Goal: Check status: Check status

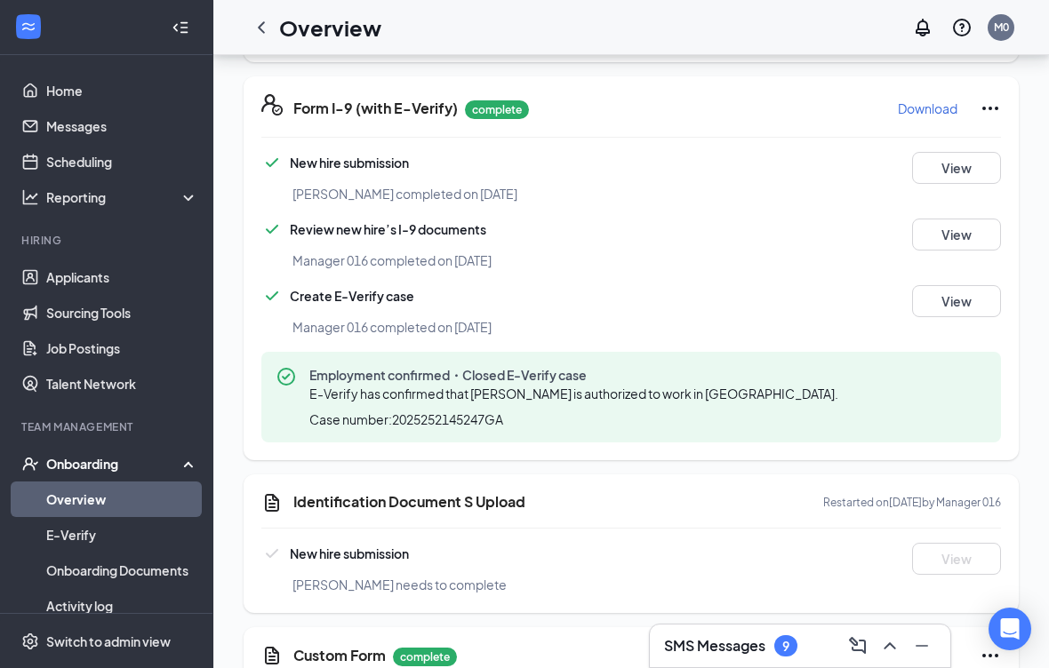
scroll to position [-2, 0]
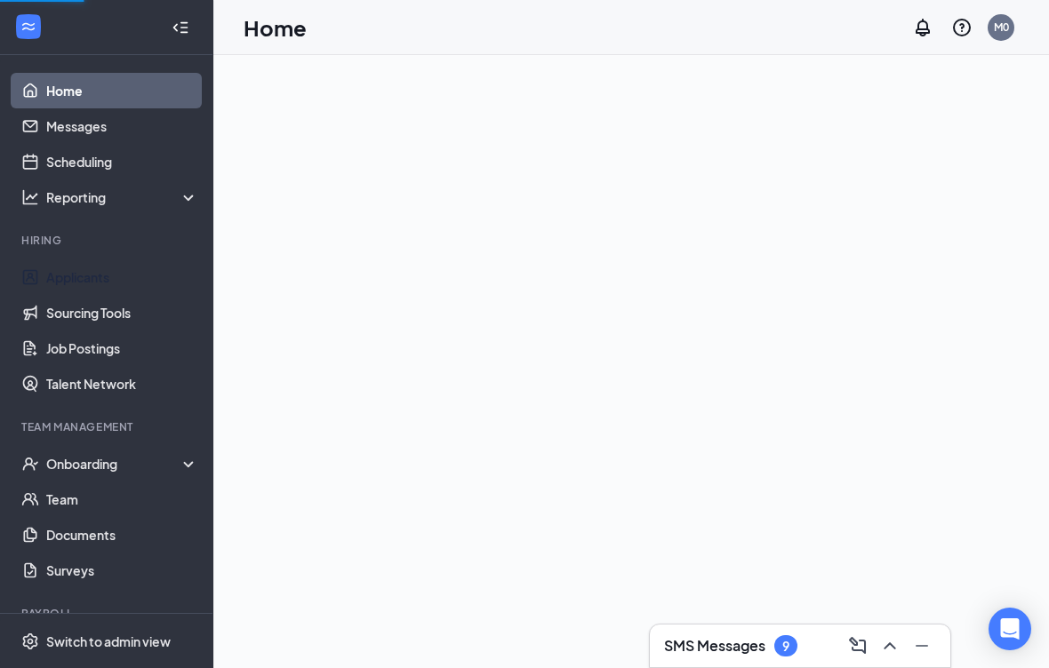
click at [96, 280] on link "Applicants" at bounding box center [122, 278] width 152 height 36
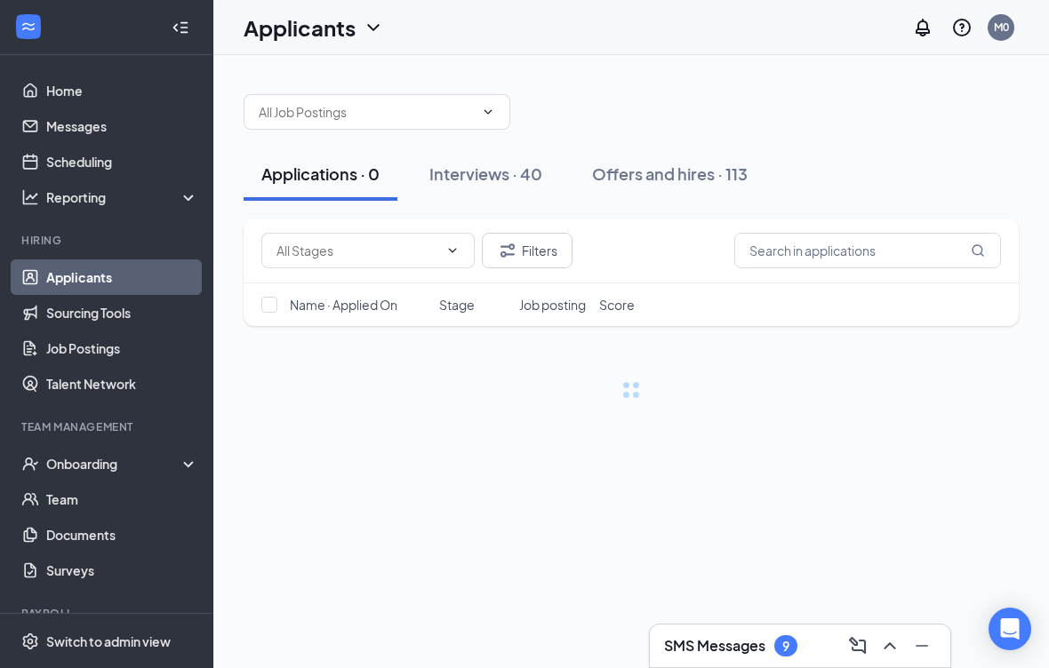
click at [678, 168] on div "Offers and hires · 113" at bounding box center [670, 174] width 156 height 22
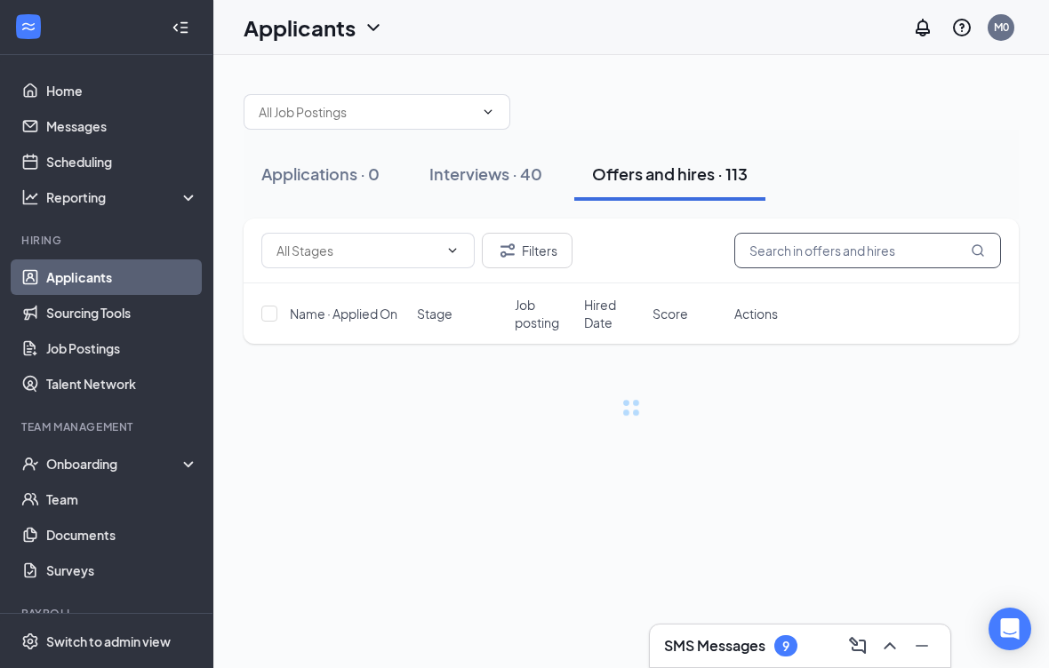
click at [840, 255] on input "text" at bounding box center [867, 251] width 267 height 36
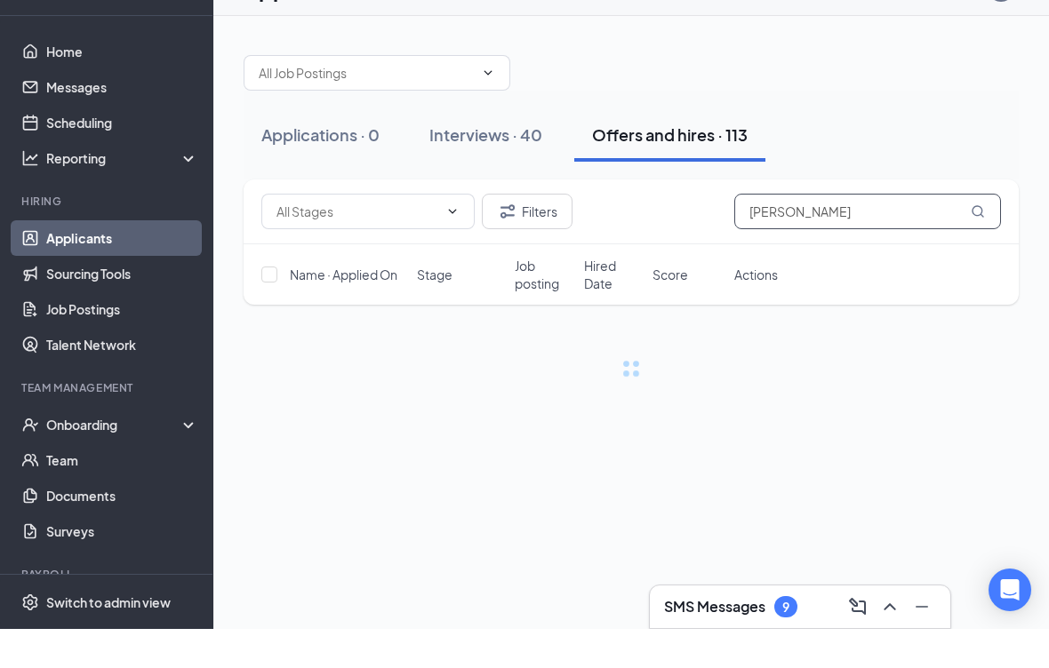
type input "Collin Hardy"
click at [971, 233] on input "Collin Hardy" at bounding box center [867, 251] width 267 height 36
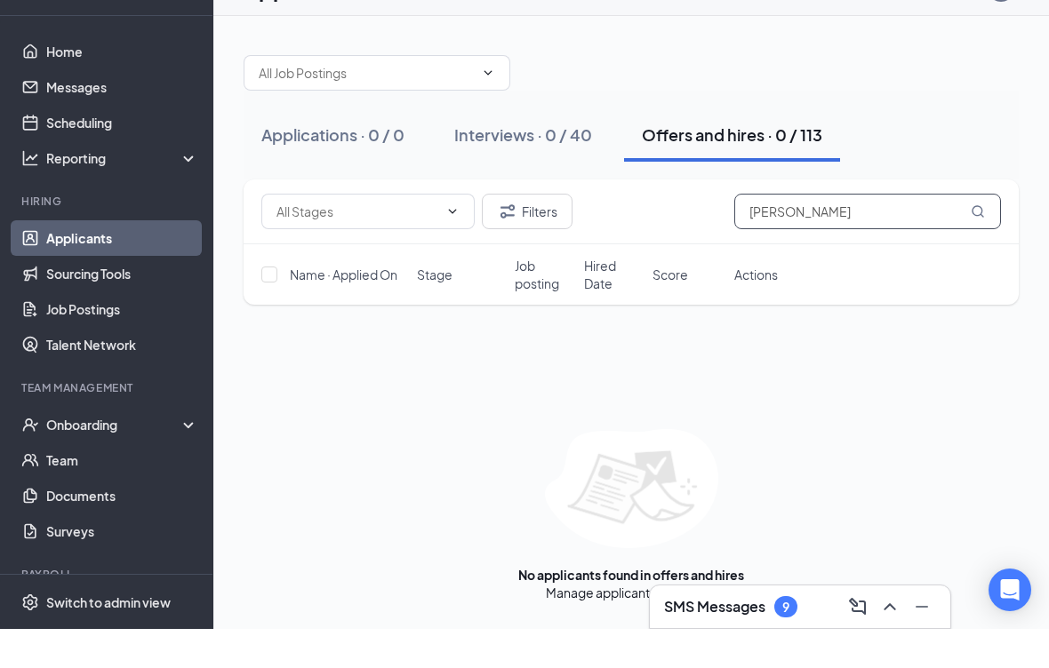
click at [968, 233] on input "Collin Hardy" at bounding box center [867, 251] width 267 height 36
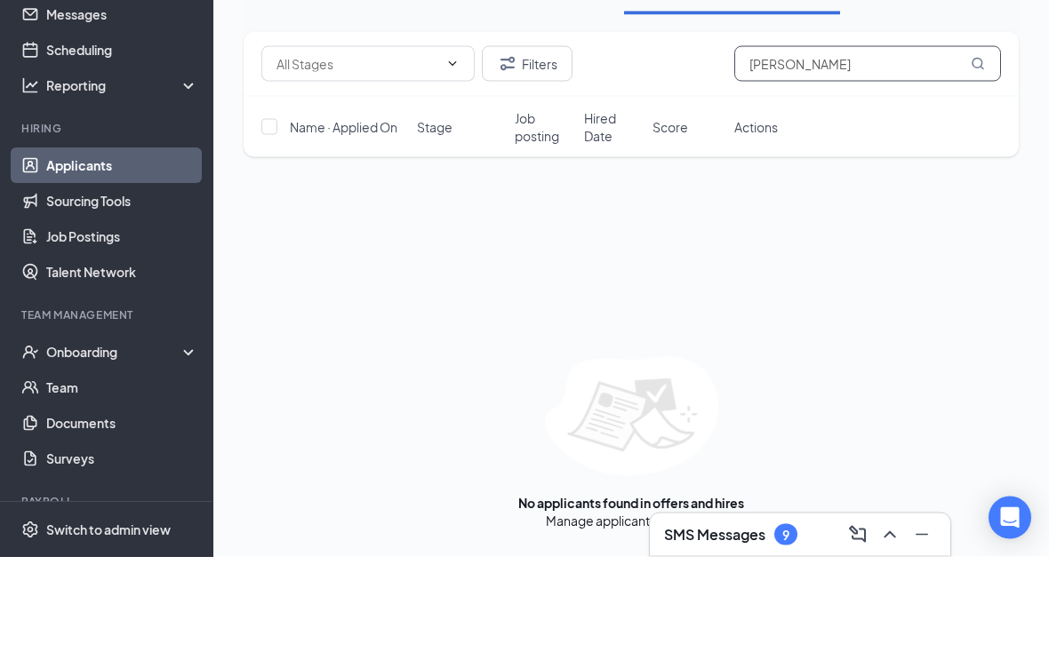
click at [983, 157] on input "Collin Hardy" at bounding box center [867, 175] width 267 height 36
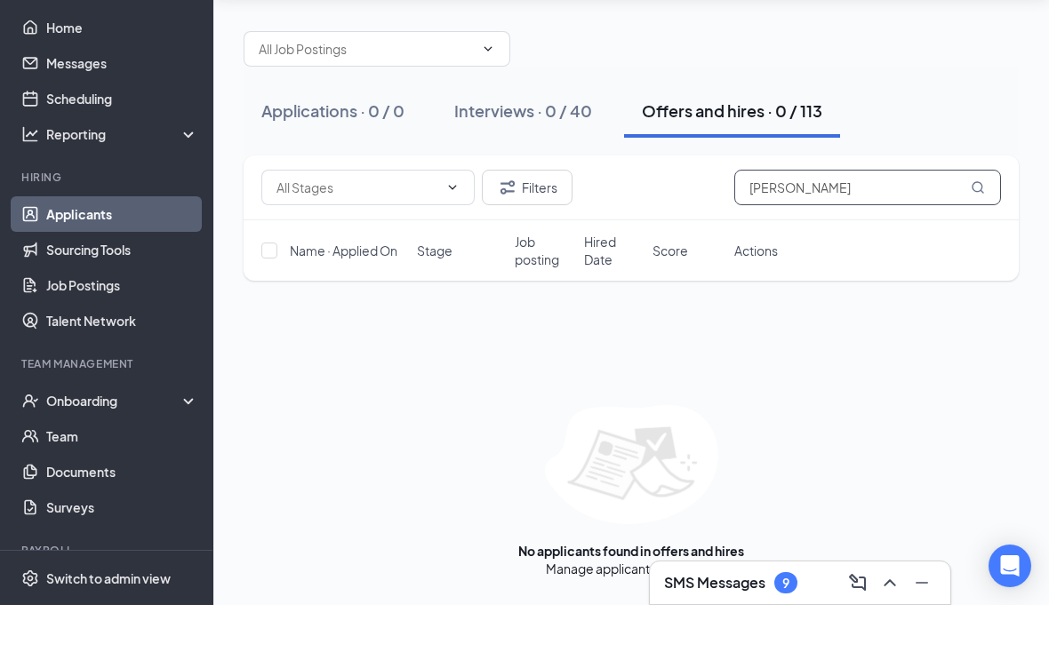
click at [969, 233] on input "Collin Hardy" at bounding box center [867, 251] width 267 height 36
click at [992, 233] on input "Collin Hardy" at bounding box center [867, 251] width 267 height 36
click at [979, 233] on input "Collin Hardy" at bounding box center [867, 251] width 267 height 36
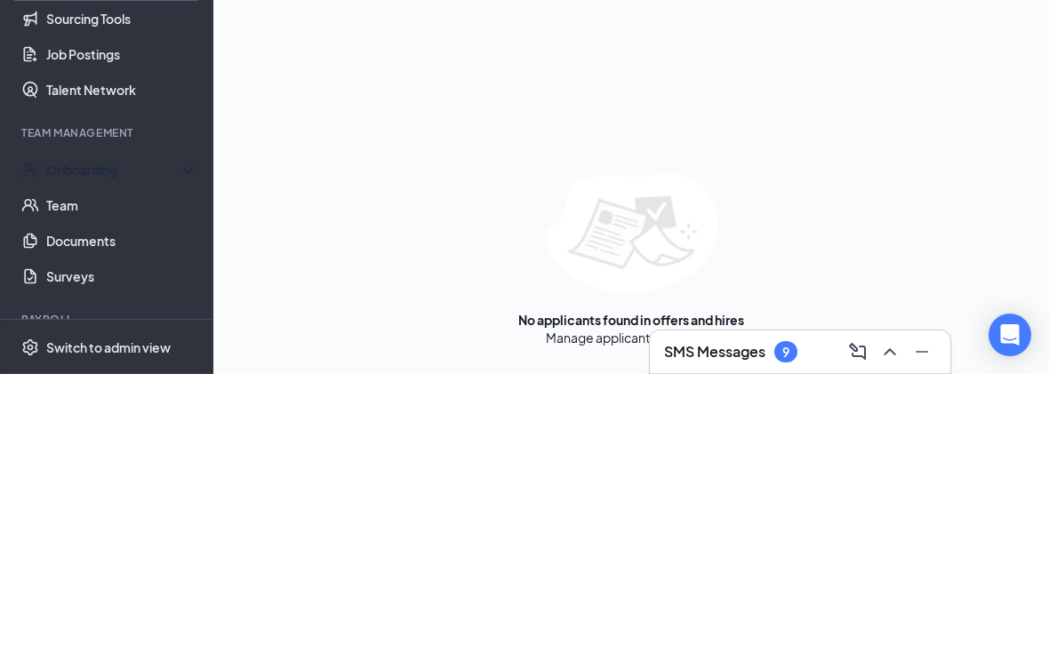
click at [116, 455] on div "Onboarding" at bounding box center [114, 464] width 137 height 18
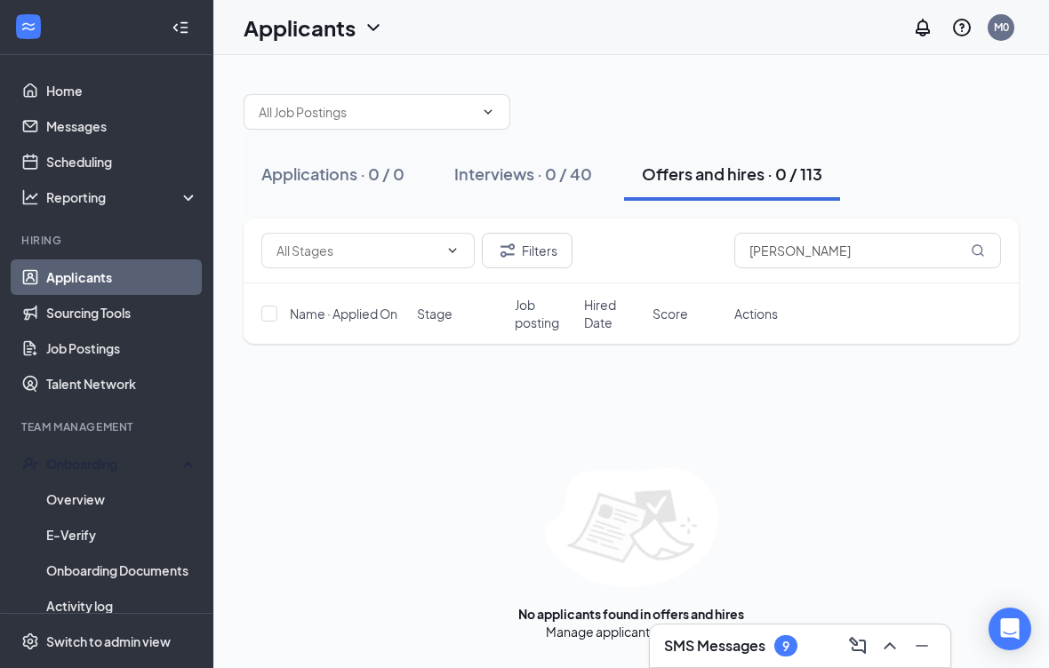
click at [154, 455] on div "Onboarding" at bounding box center [114, 464] width 137 height 18
click at [156, 455] on div "Onboarding" at bounding box center [114, 464] width 137 height 18
click at [99, 482] on link "Overview" at bounding box center [122, 500] width 152 height 36
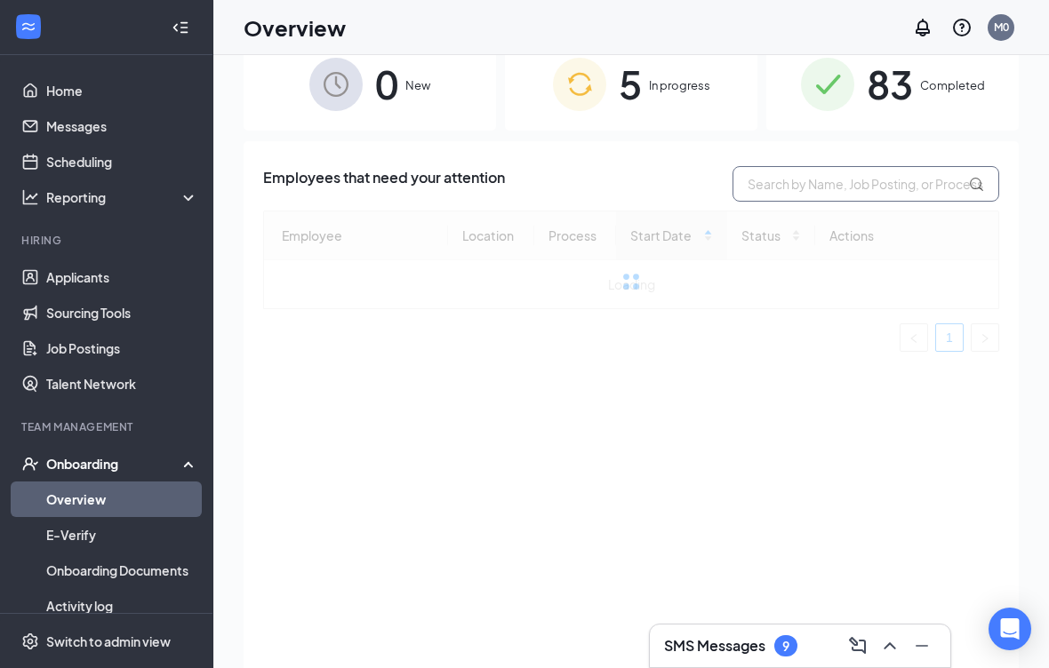
click at [827, 198] on input "text" at bounding box center [865, 184] width 267 height 36
click at [638, 92] on span "5" at bounding box center [630, 83] width 23 height 61
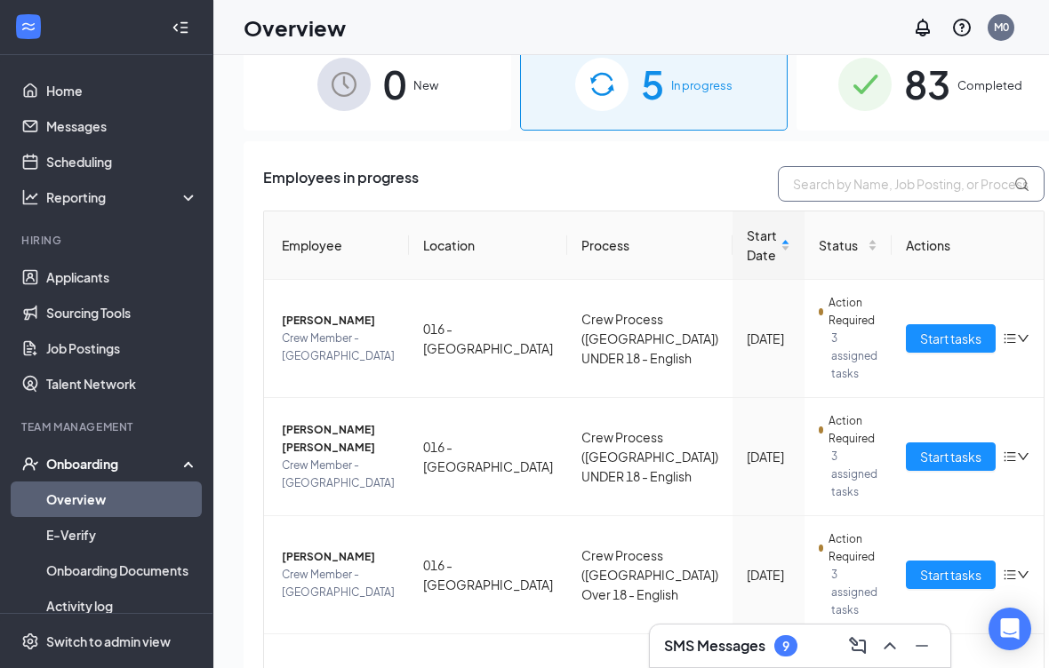
click at [883, 188] on input "text" at bounding box center [911, 184] width 267 height 36
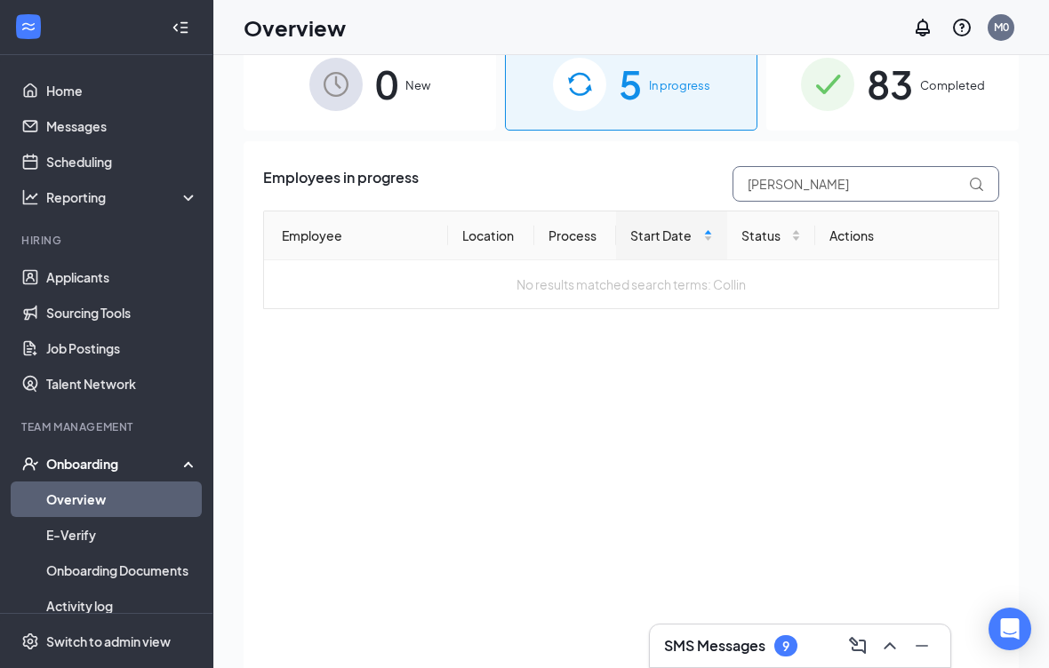
type input "Collin Hardy"
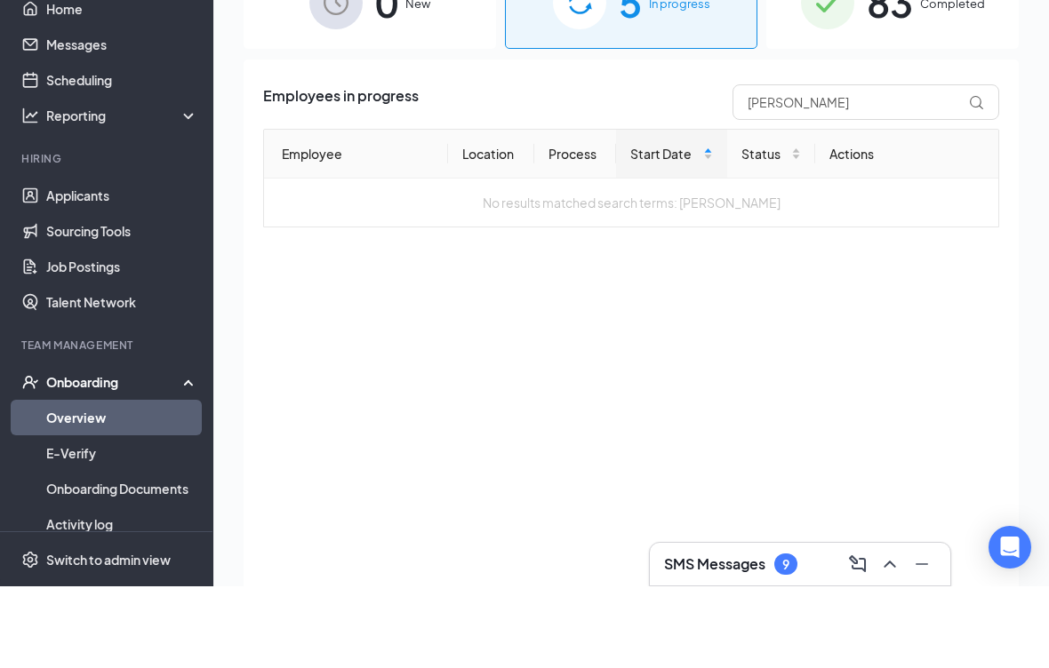
click at [639, 53] on span "5" at bounding box center [630, 83] width 23 height 61
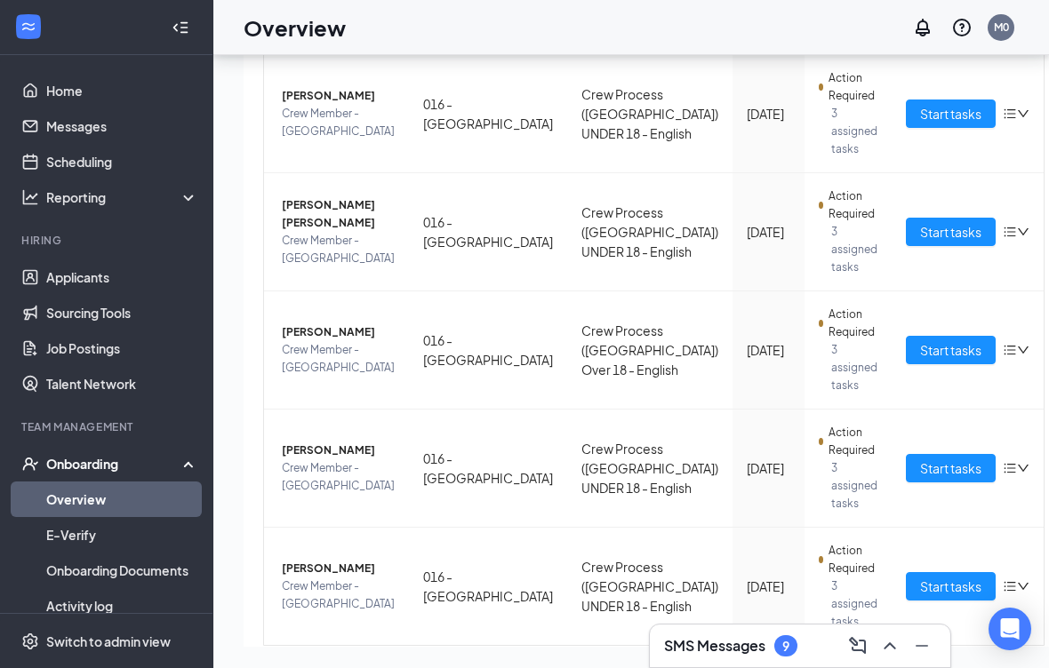
scroll to position [189, 0]
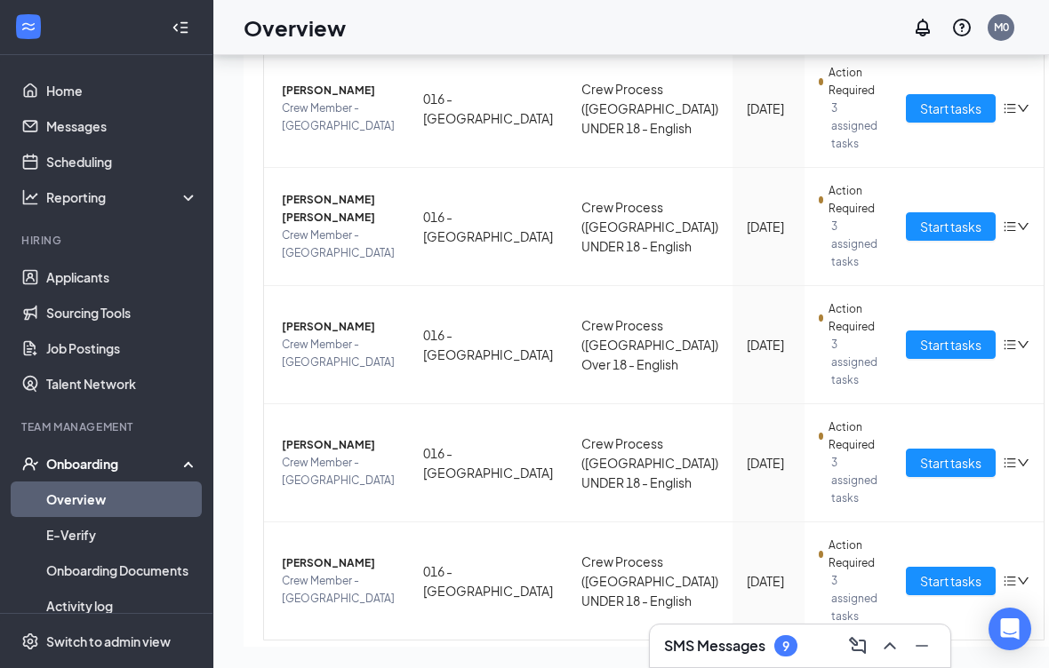
click at [324, 454] on span "Crew Member - [GEOGRAPHIC_DATA]" at bounding box center [338, 472] width 113 height 36
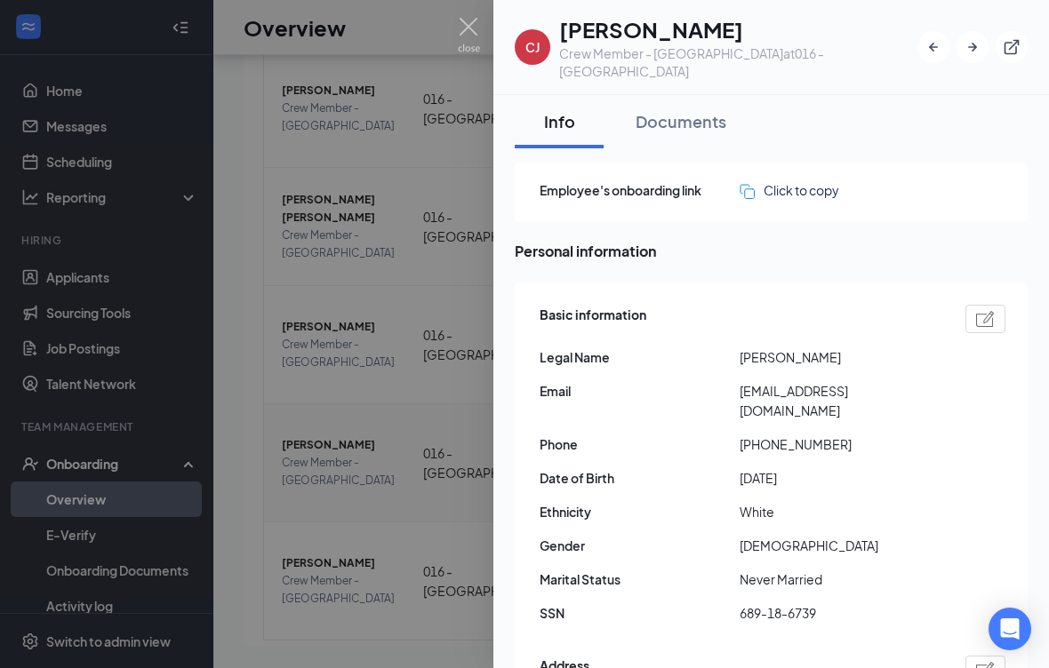
click at [709, 95] on button "Documents" at bounding box center [681, 121] width 126 height 53
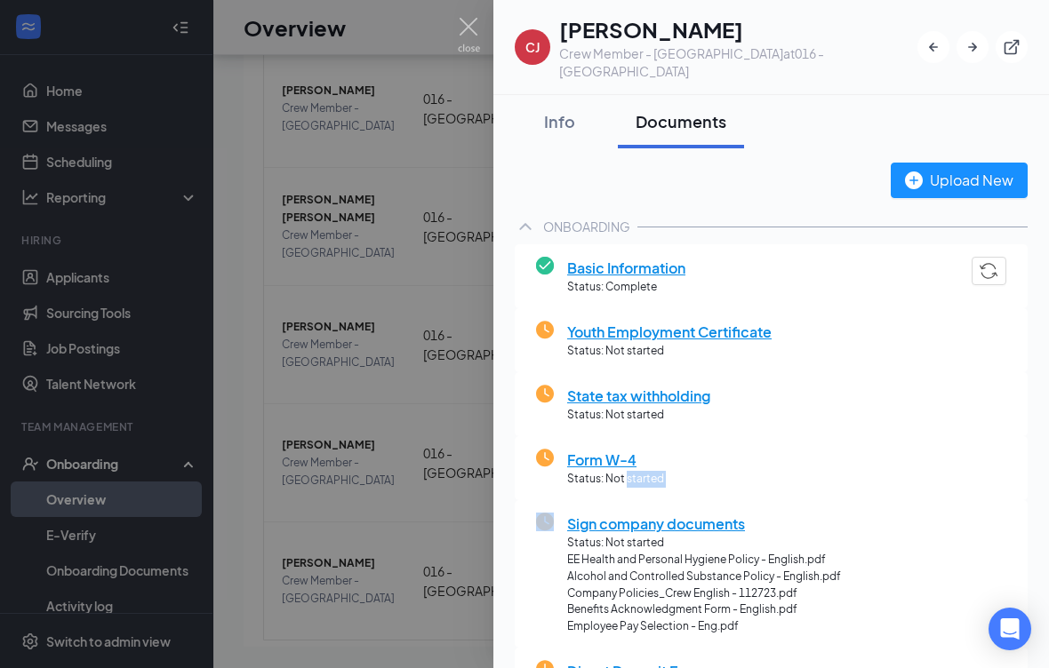
click at [852, 449] on div "Form W-4 Status: Not started" at bounding box center [771, 468] width 470 height 39
click at [625, 321] on span "Youth Employment Certificate" at bounding box center [669, 332] width 204 height 22
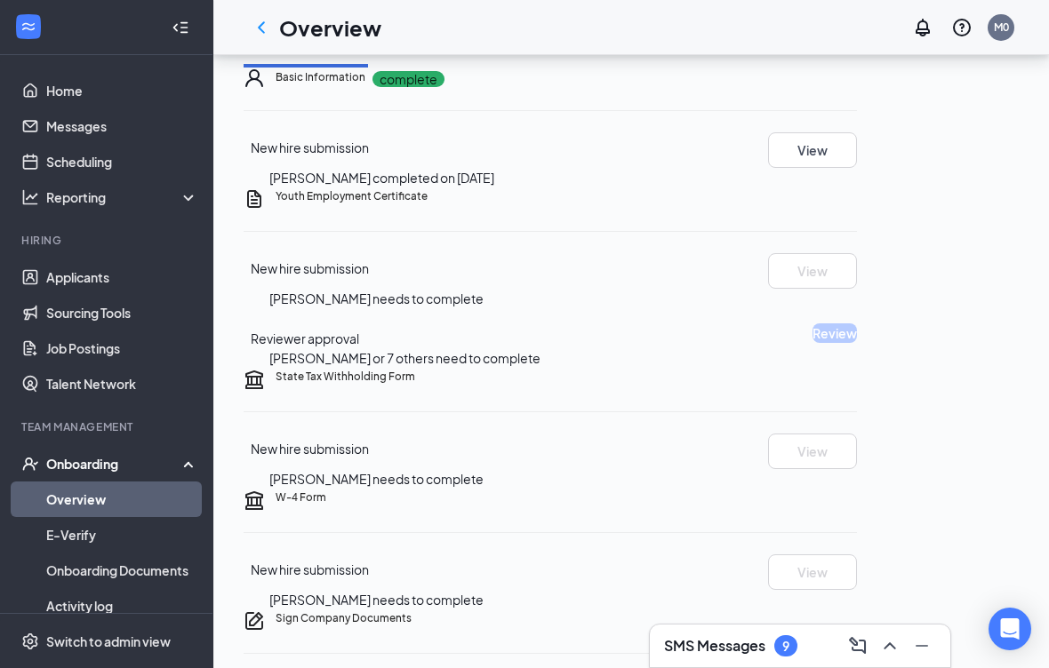
scroll to position [144, 0]
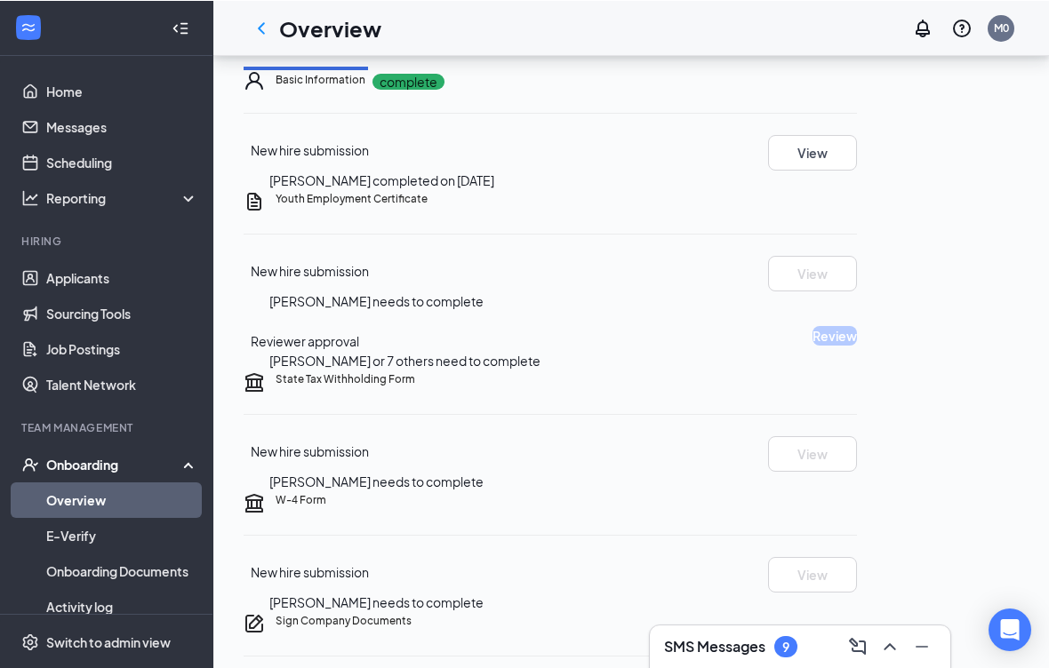
click at [569, 371] on div "Reviewer approval Amanda Arnold or 7 others need to complete Review" at bounding box center [550, 347] width 613 height 45
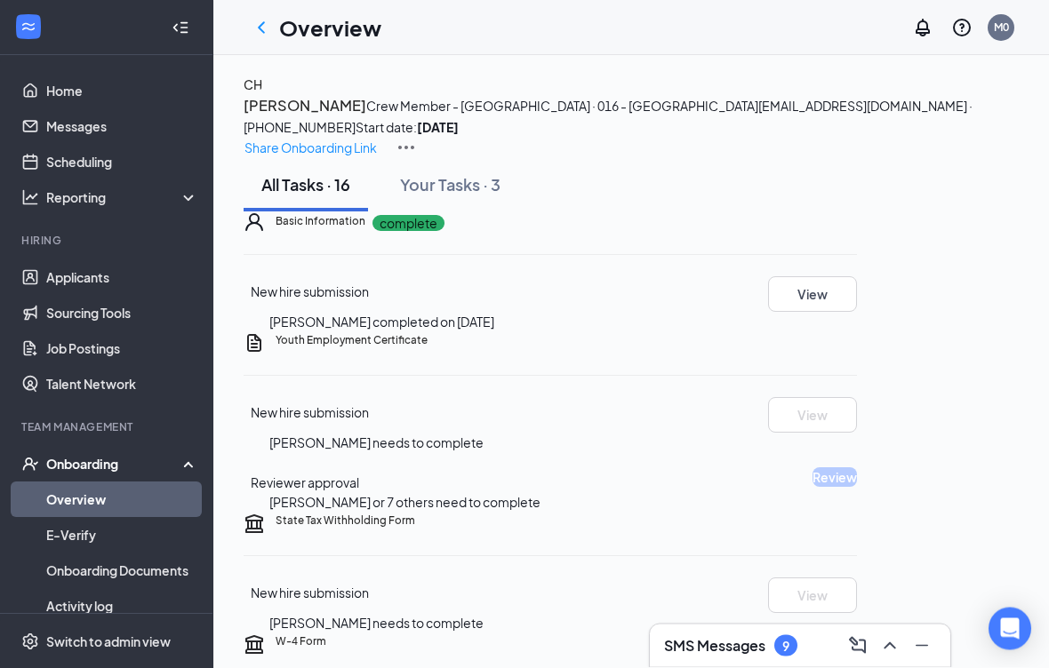
scroll to position [0, 0]
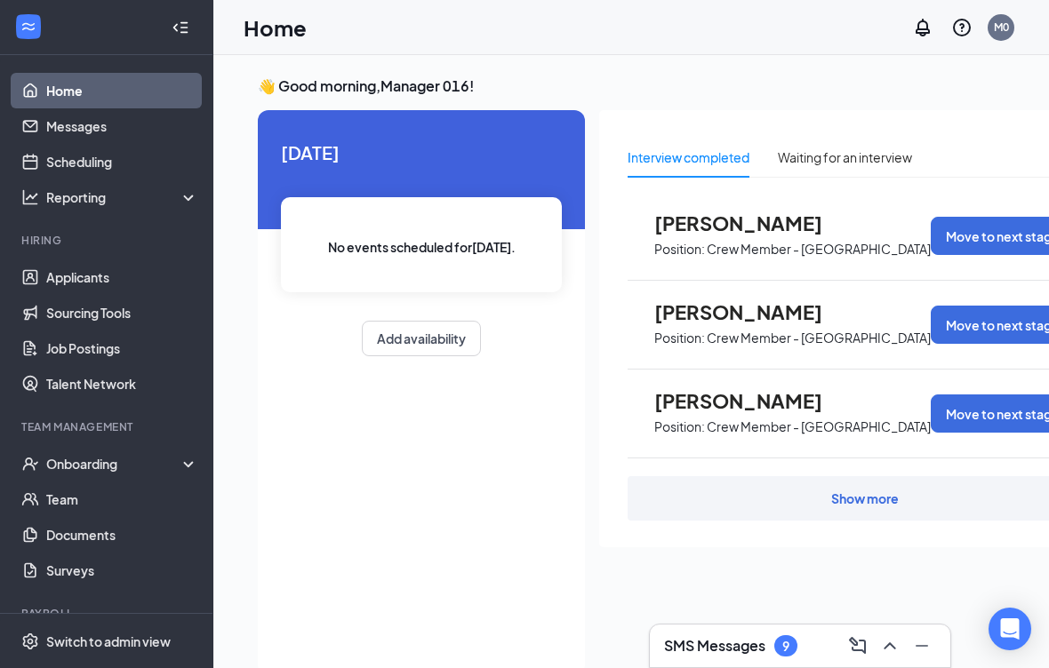
click at [134, 468] on div "Onboarding" at bounding box center [114, 464] width 137 height 18
click at [105, 498] on link "Overview" at bounding box center [122, 500] width 152 height 36
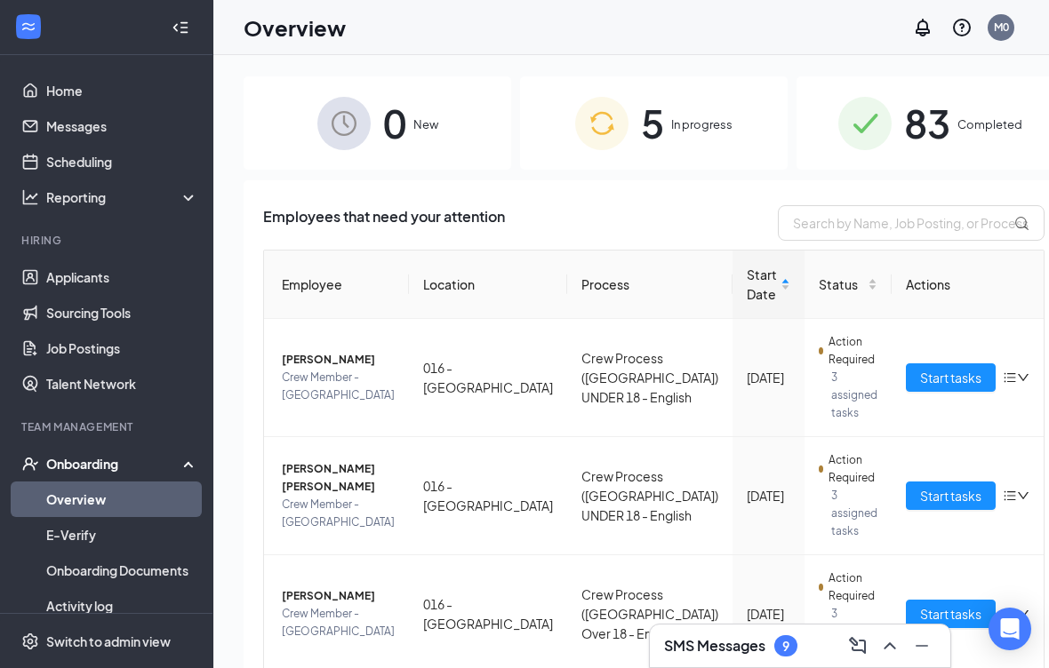
click at [957, 133] on span "Completed" at bounding box center [989, 125] width 65 height 18
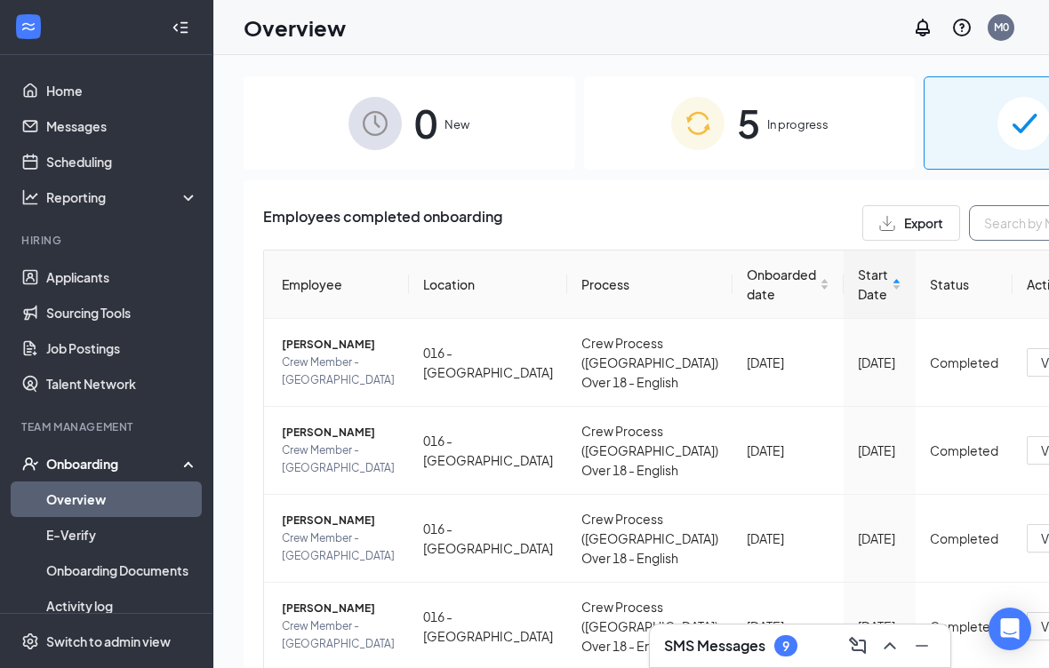
type input "[PERSON_NAME]"
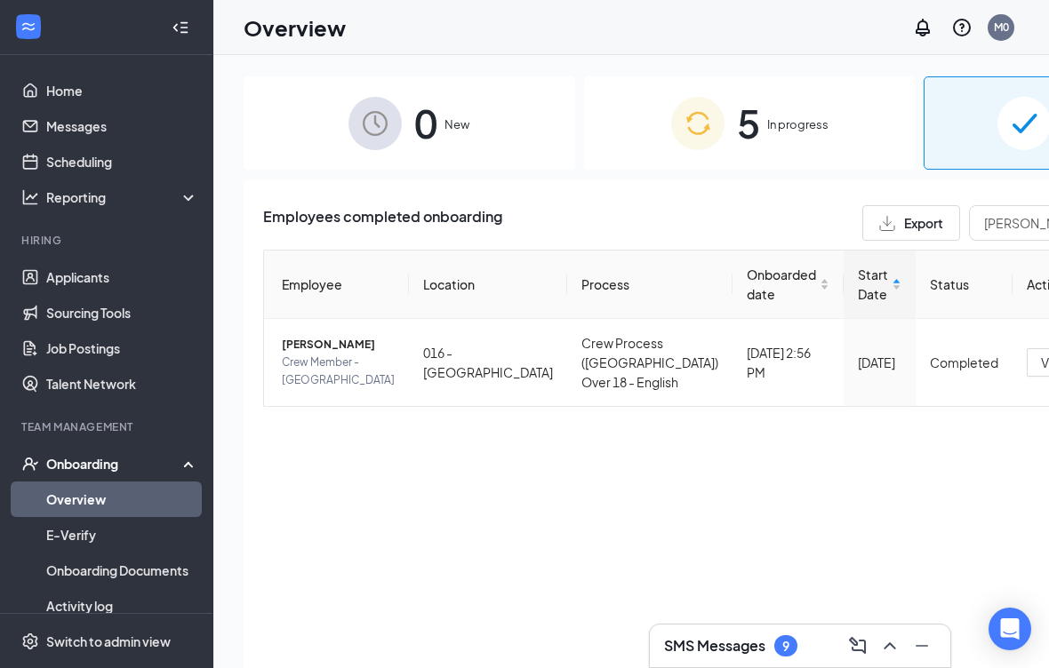
click at [671, 147] on img at bounding box center [697, 123] width 53 height 53
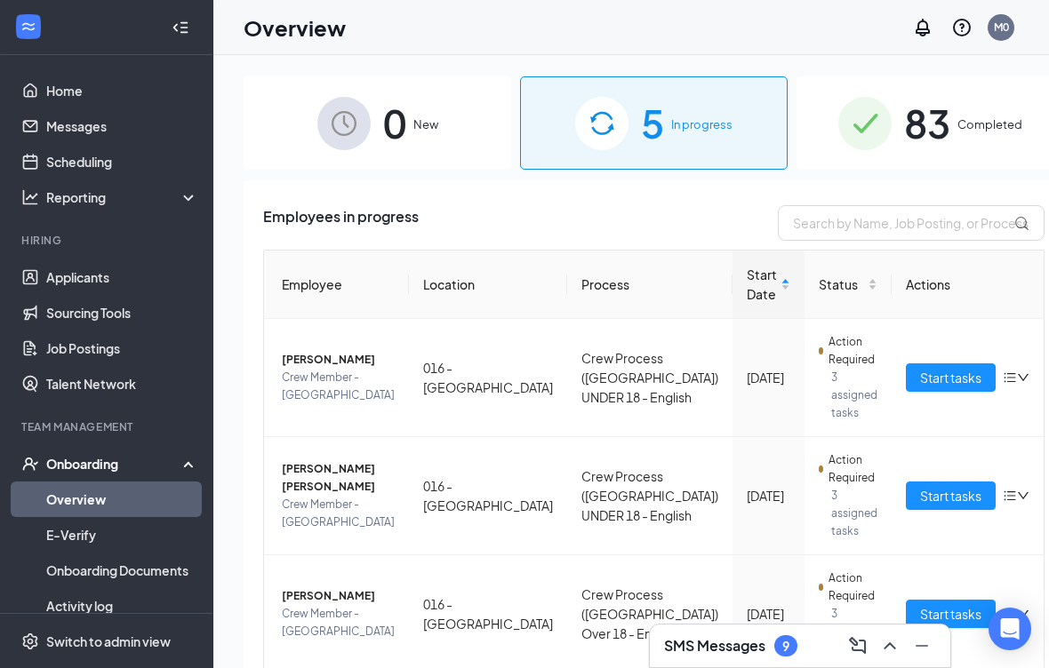
click at [957, 121] on span "Completed" at bounding box center [989, 125] width 65 height 18
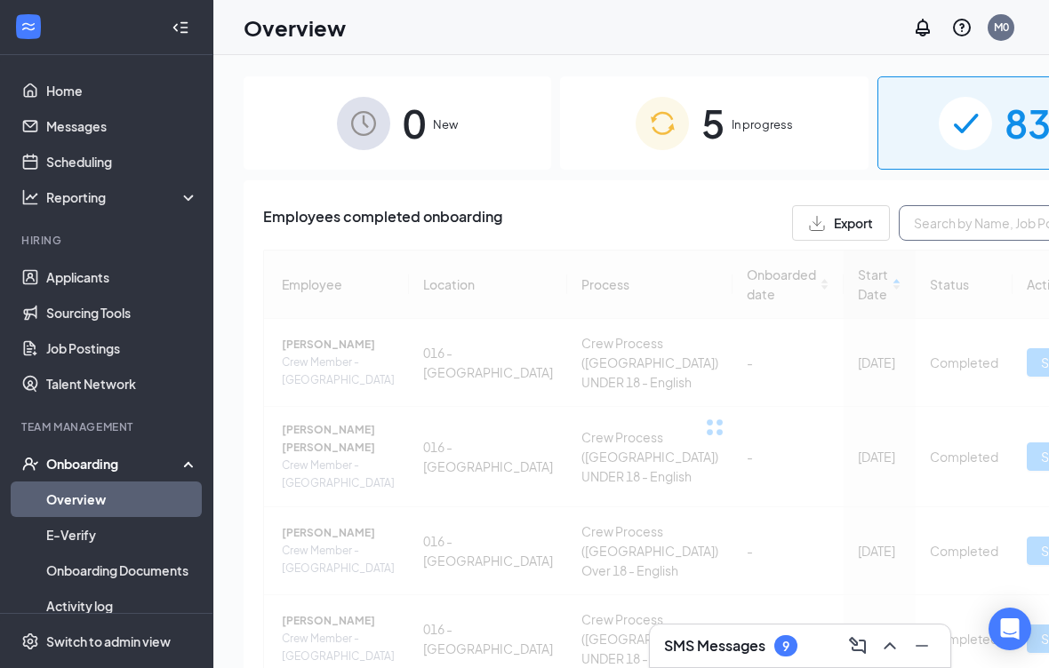
click at [899, 215] on input "text" at bounding box center [1032, 223] width 267 height 36
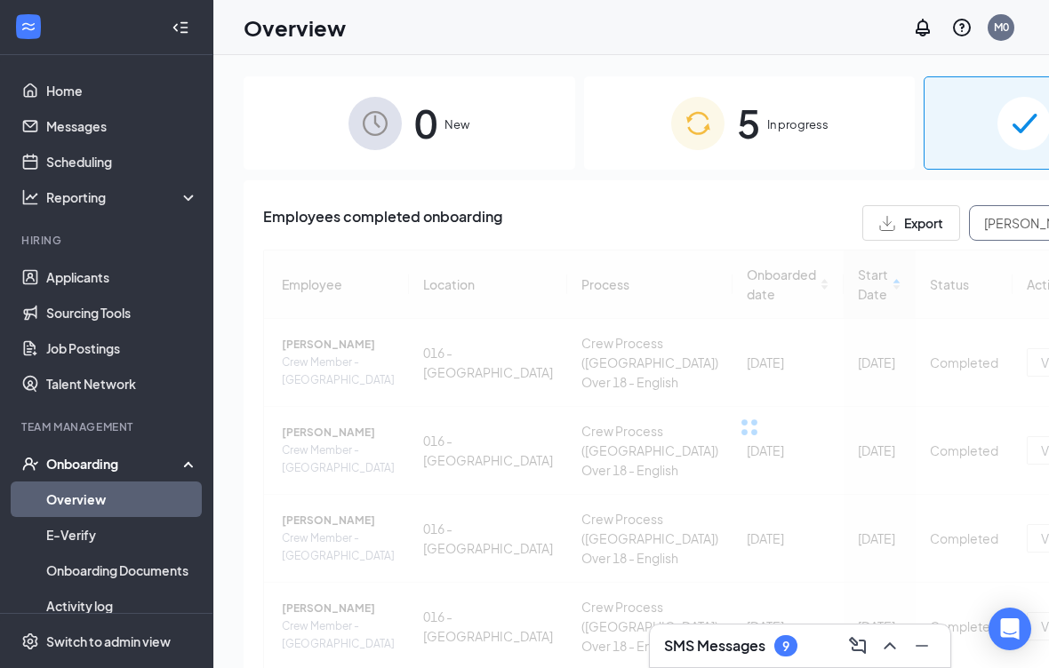
type input "[PERSON_NAME]"
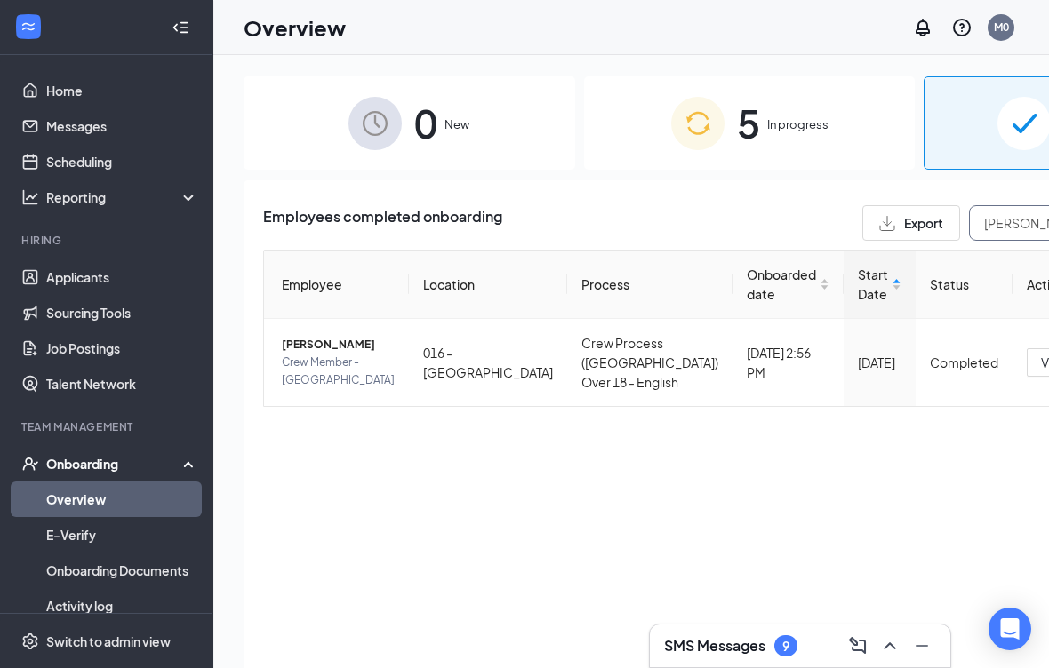
click at [520, 194] on div "Employees completed onboarding Export [PERSON_NAME] Employee Location Process O…" at bounding box center [749, 446] width 1011 height 532
click at [186, 29] on div at bounding box center [181, 28] width 36 height 36
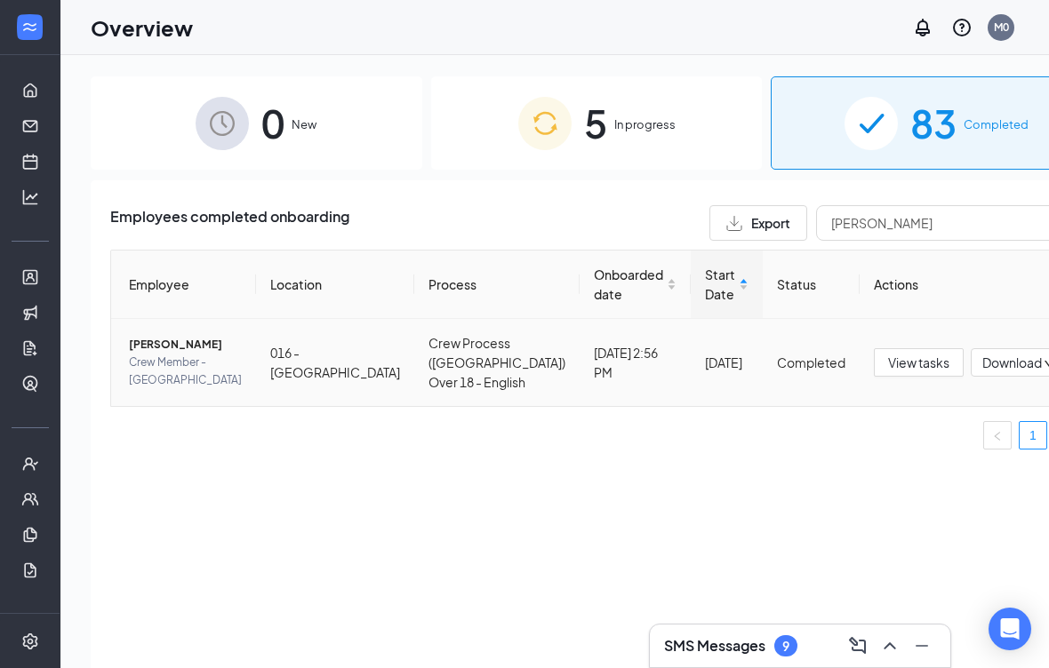
click at [191, 354] on span "[PERSON_NAME]" at bounding box center [185, 345] width 113 height 18
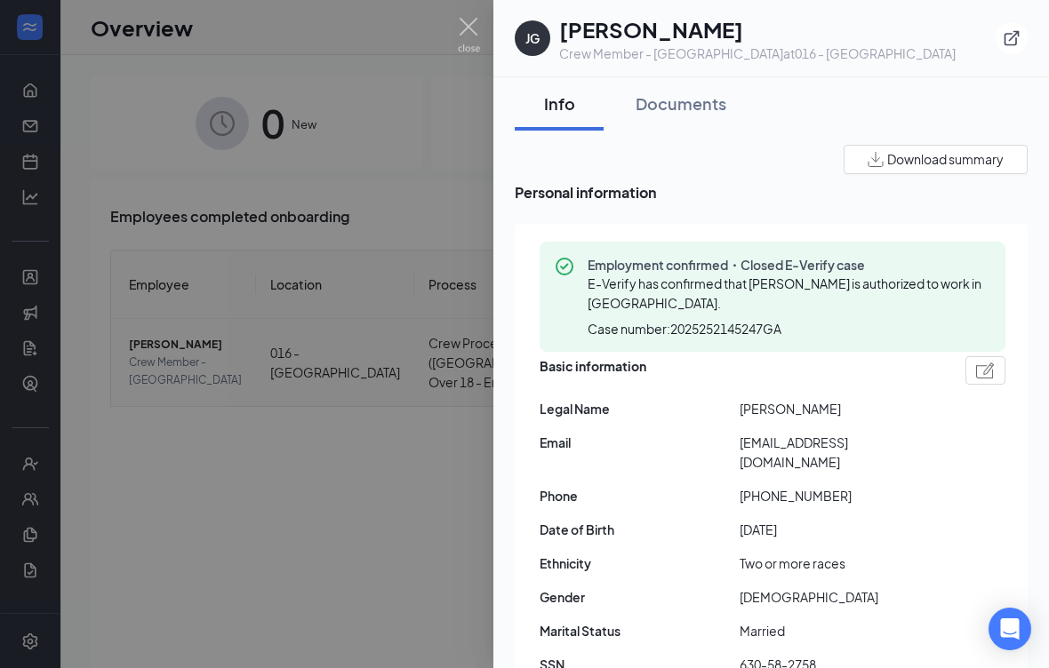
click at [690, 97] on div "Documents" at bounding box center [680, 103] width 91 height 22
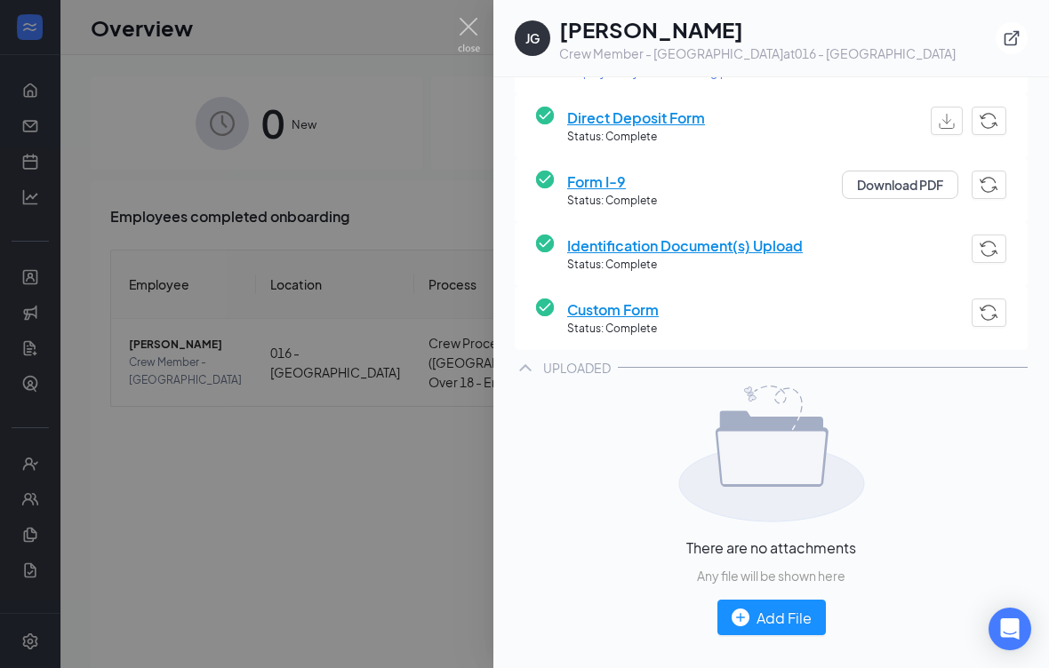
scroll to position [487, 0]
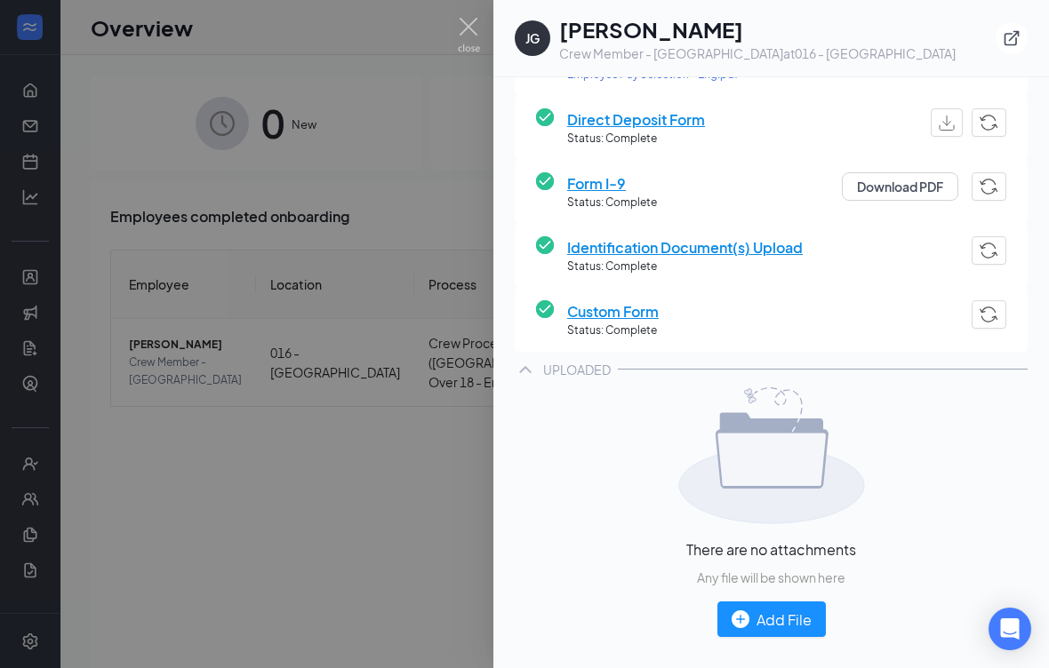
click at [767, 242] on span "Identification Document(s) Upload" at bounding box center [685, 247] width 236 height 22
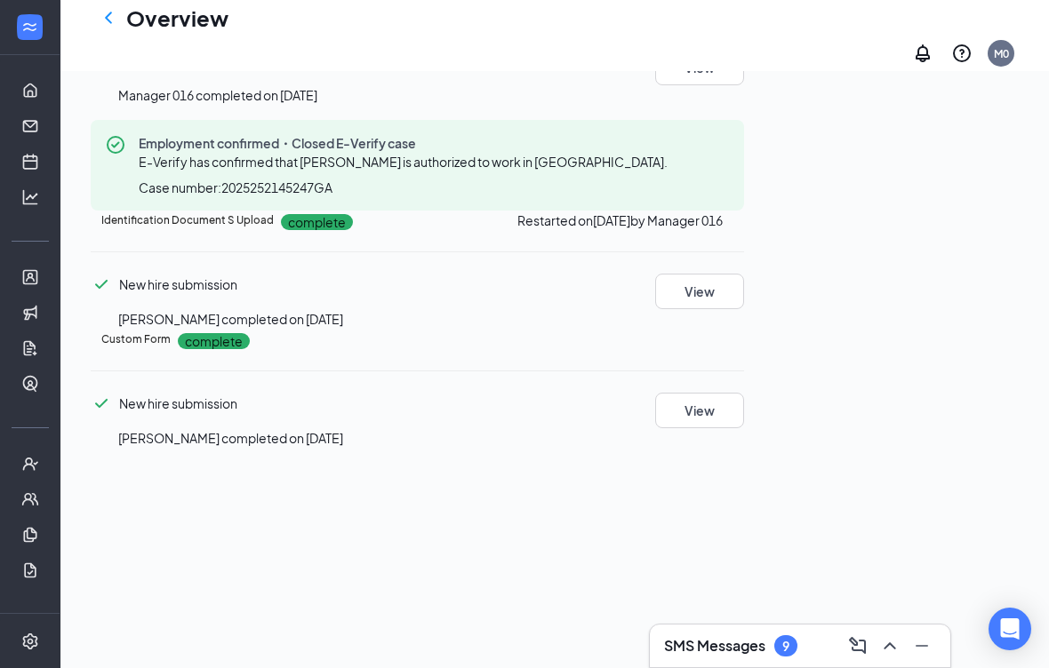
scroll to position [199, 0]
click at [744, 273] on button "View" at bounding box center [699, 291] width 89 height 36
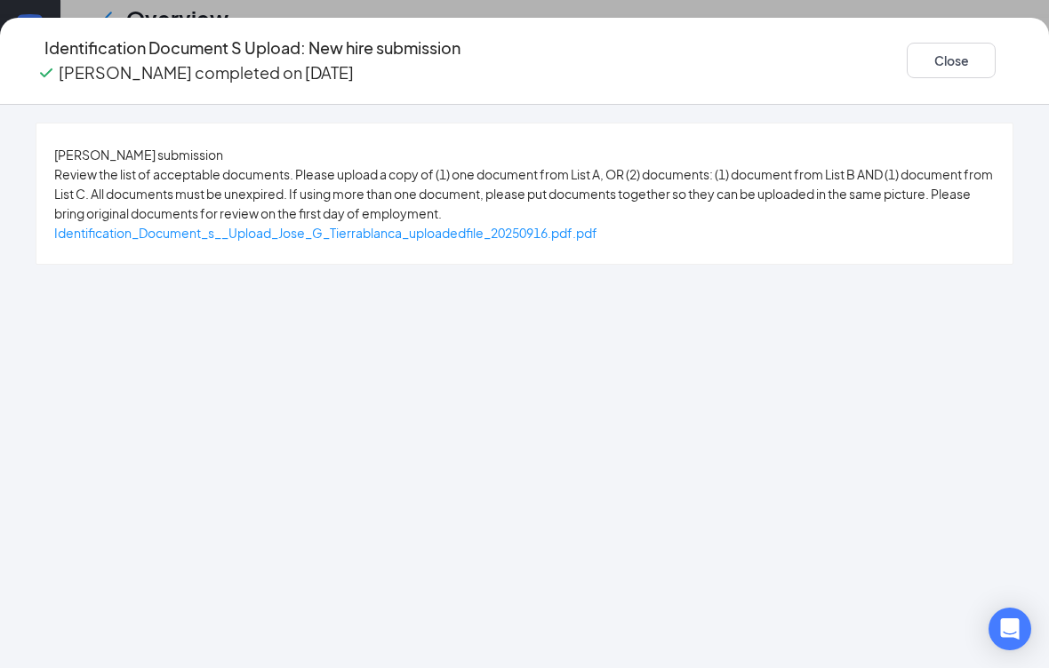
click at [597, 241] on span "Identification_Document_s__Upload_Jose_G_Tierrablanca_uploadedfile_20250916.pdf…" at bounding box center [325, 233] width 543 height 16
click at [907, 52] on button "Close" at bounding box center [951, 61] width 89 height 36
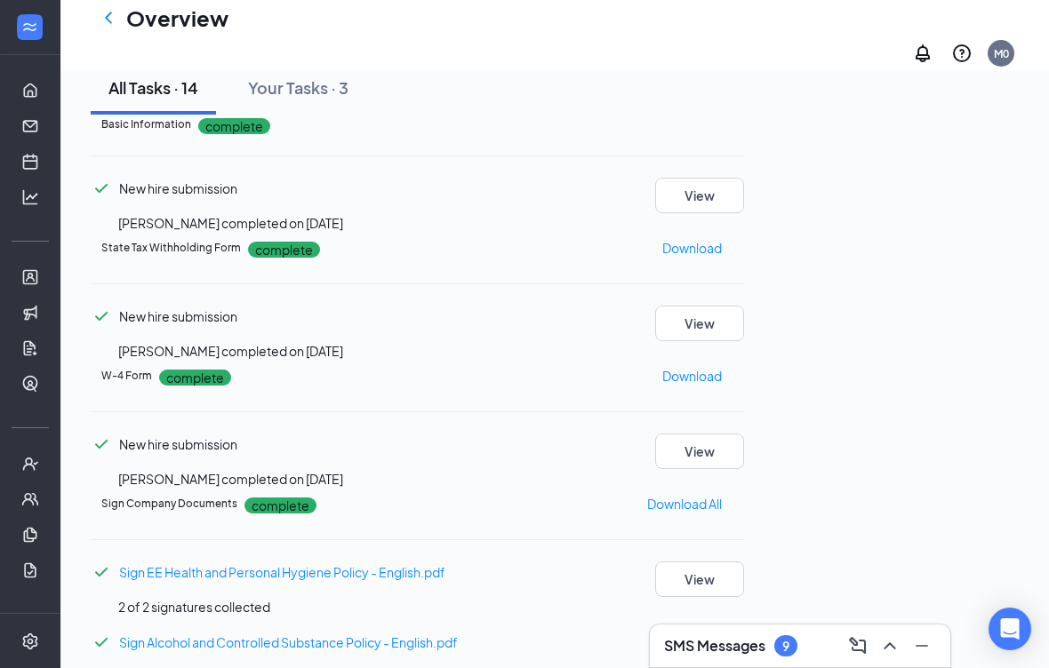
click at [337, 99] on div "Your Tasks · 3" at bounding box center [298, 87] width 100 height 22
